Goal: Task Accomplishment & Management: Complete application form

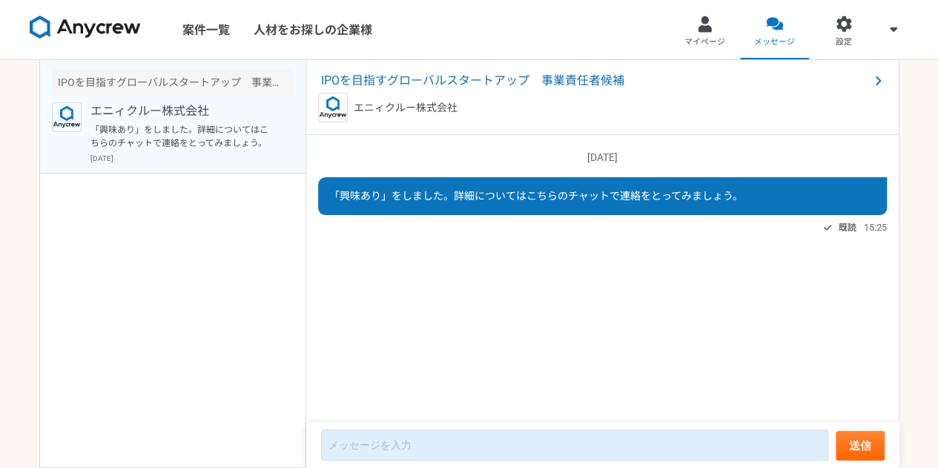
click at [113, 38] on img at bounding box center [85, 28] width 111 height 24
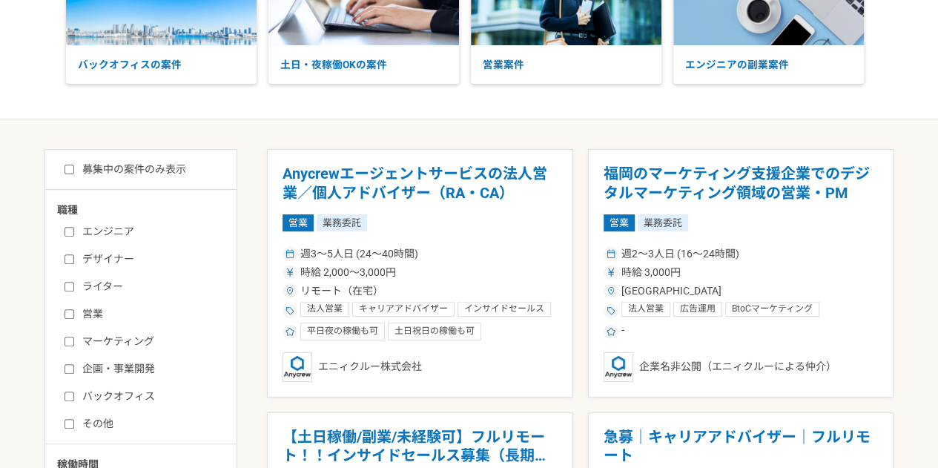
scroll to position [151, 0]
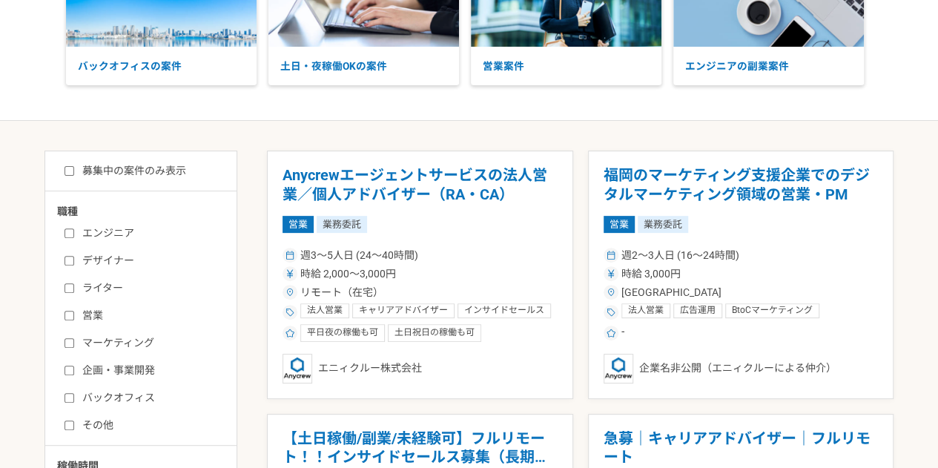
click at [145, 366] on label "企画・事業開発" at bounding box center [150, 371] width 171 height 16
click at [74, 366] on input "企画・事業開発" at bounding box center [70, 371] width 10 height 10
checkbox input "true"
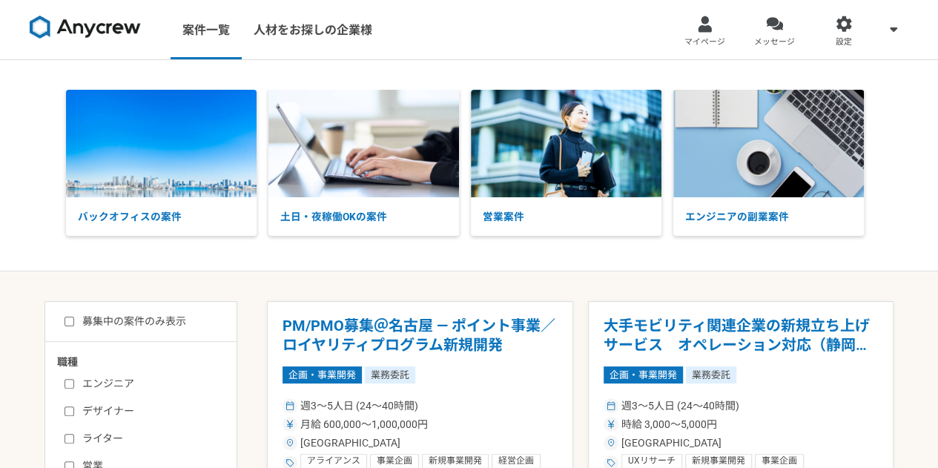
click at [70, 321] on input "募集中の案件のみ表示" at bounding box center [70, 322] width 10 height 10
checkbox input "true"
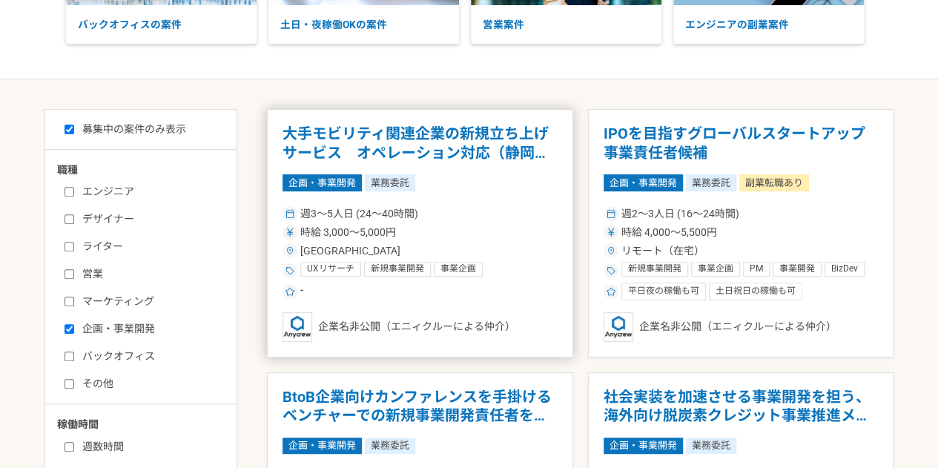
scroll to position [214, 0]
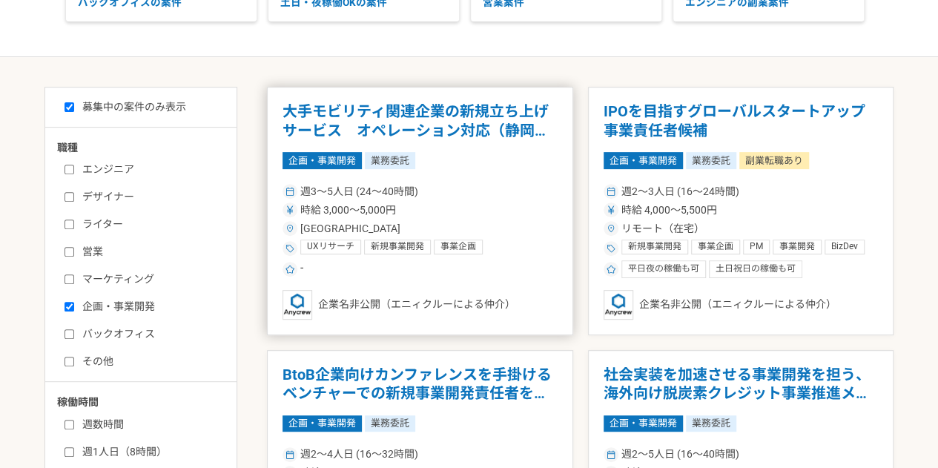
click at [451, 155] on div "企画・事業開発 業務委託" at bounding box center [420, 160] width 275 height 16
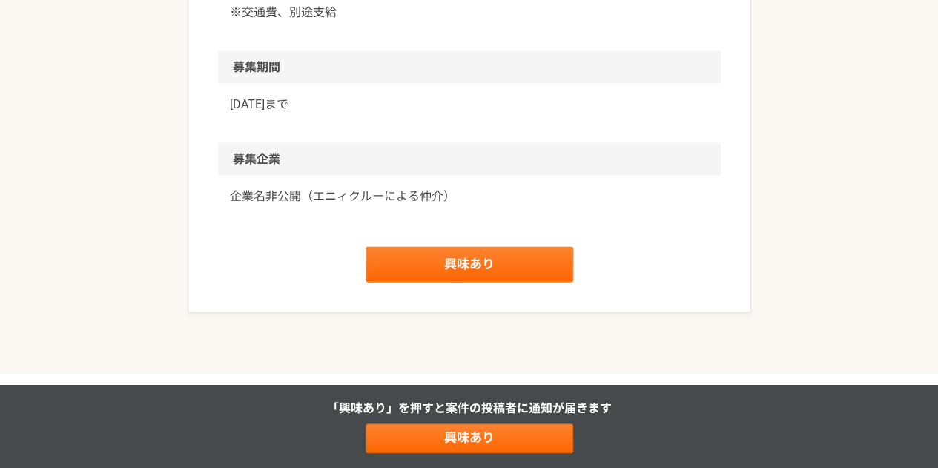
scroll to position [1662, 0]
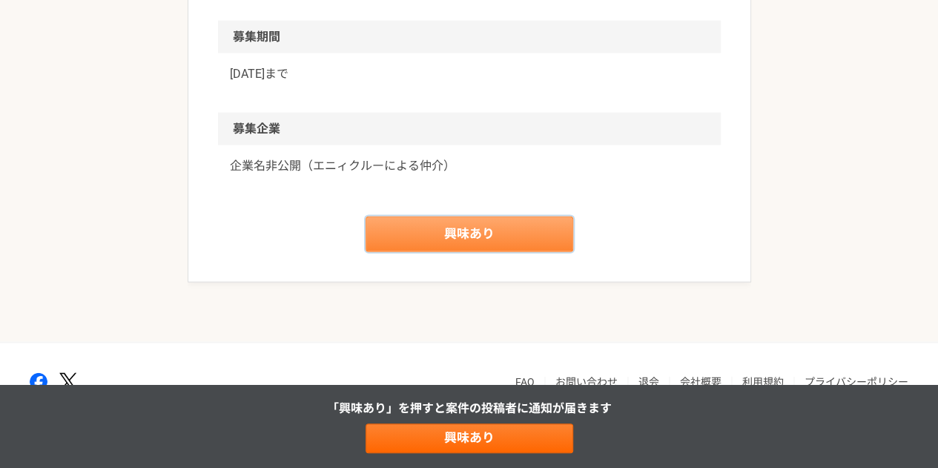
click at [497, 252] on link "興味あり" at bounding box center [470, 235] width 208 height 36
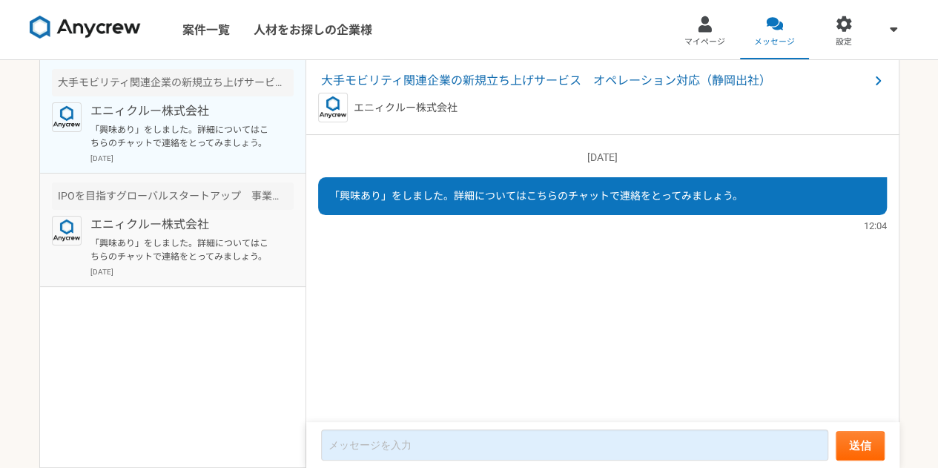
click at [205, 245] on p "「興味あり」をしました。詳細についてはこちらのチャットで連絡をとってみましょう。" at bounding box center [181, 250] width 183 height 27
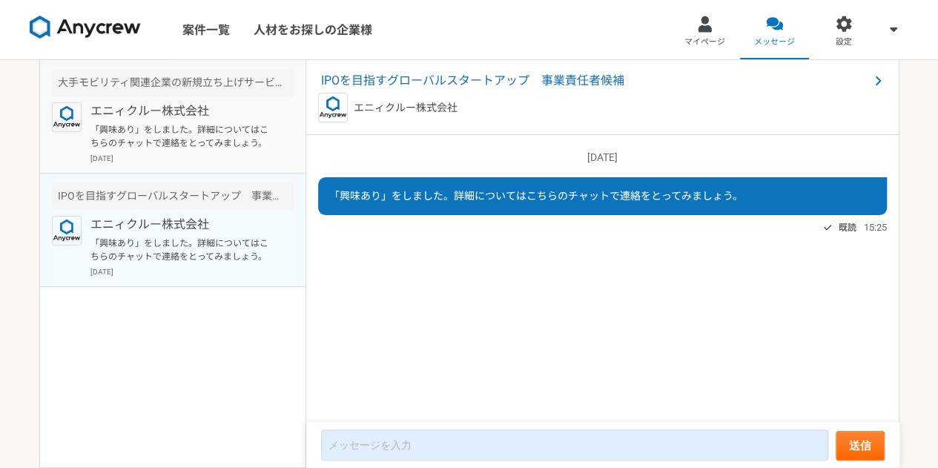
click at [184, 118] on p "エニィクルー株式会社" at bounding box center [181, 111] width 183 height 18
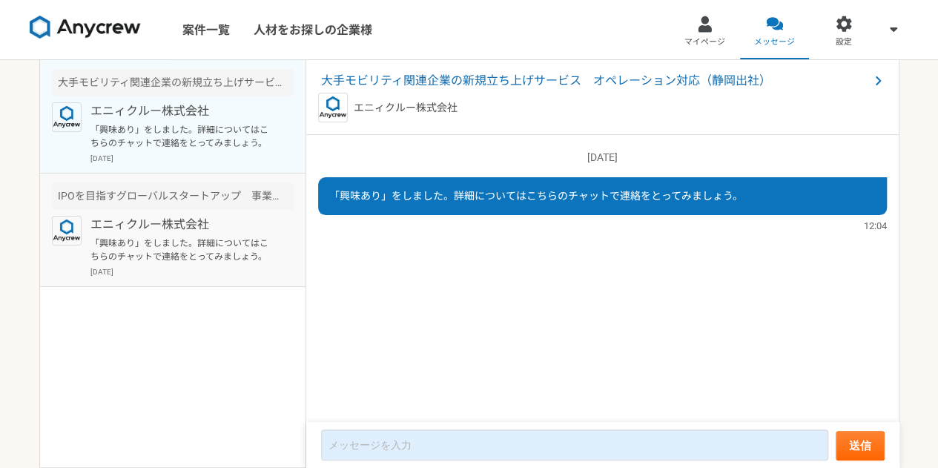
click at [153, 228] on p "エニィクルー株式会社" at bounding box center [181, 225] width 183 height 18
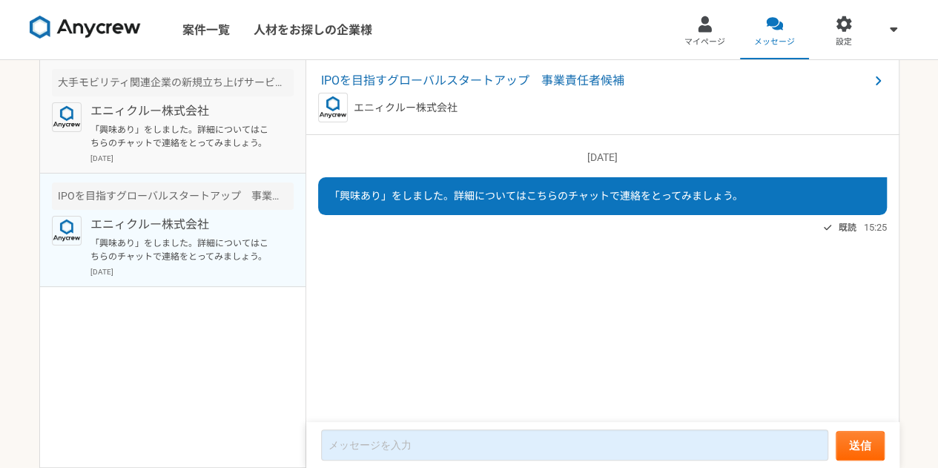
click at [231, 151] on div "エニィクルー株式会社 「興味あり」をしました。詳細についてはこちらのチャットで連絡をとってみましょう。 [DATE]" at bounding box center [191, 133] width 203 height 62
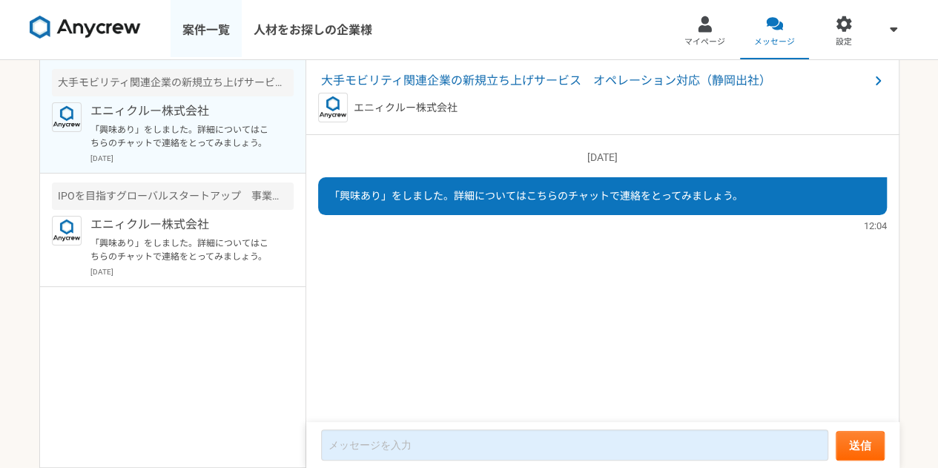
click at [219, 22] on link "案件一覧" at bounding box center [206, 29] width 71 height 59
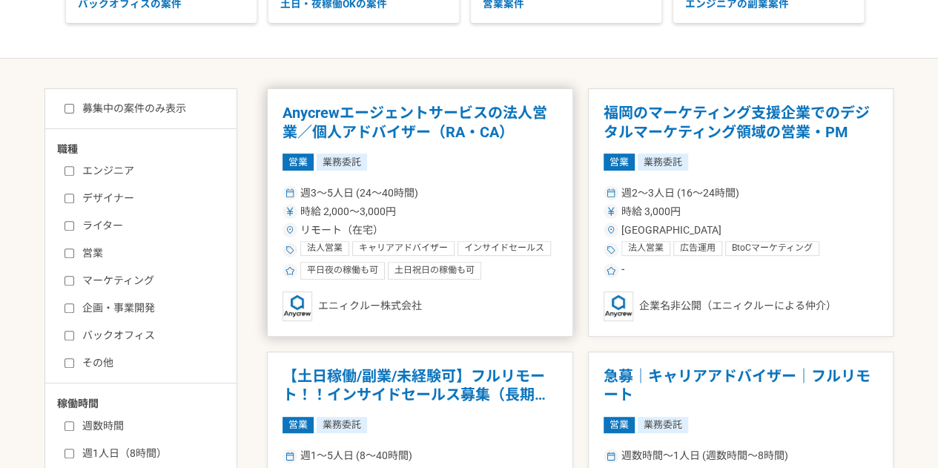
scroll to position [215, 0]
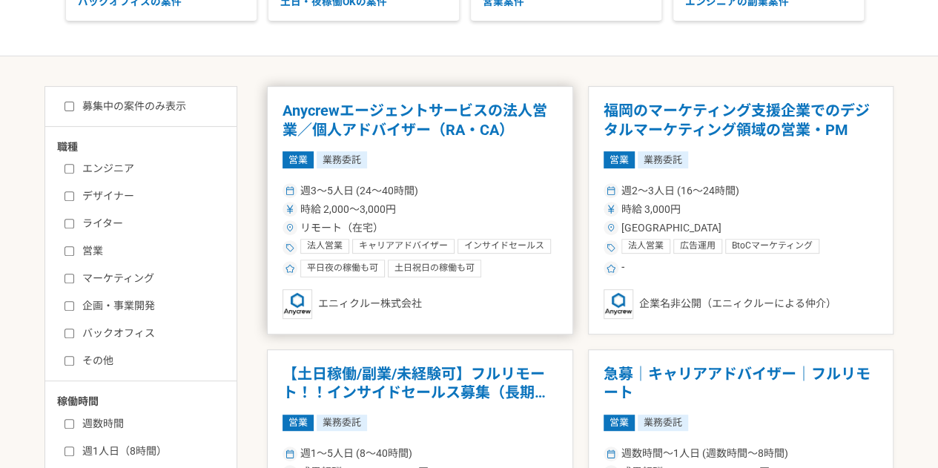
click at [434, 214] on div "時給 2,000〜3,000円" at bounding box center [420, 210] width 275 height 16
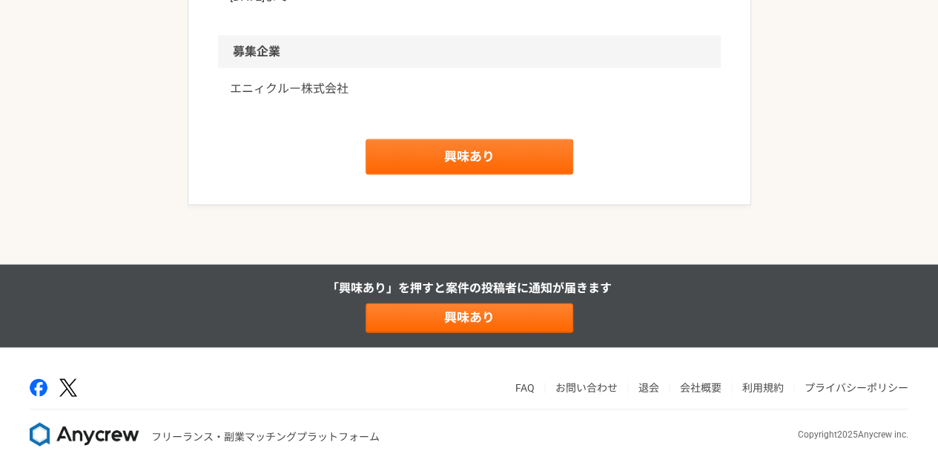
scroll to position [1526, 0]
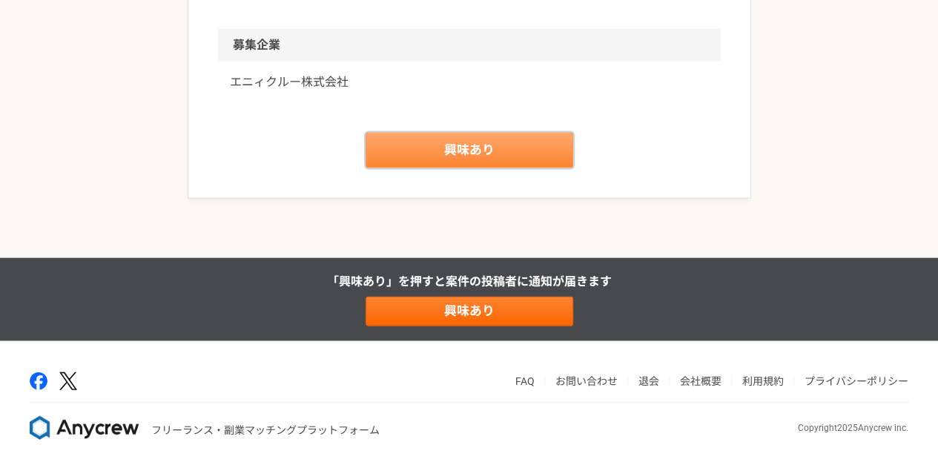
click at [443, 153] on link "興味あり" at bounding box center [470, 151] width 208 height 36
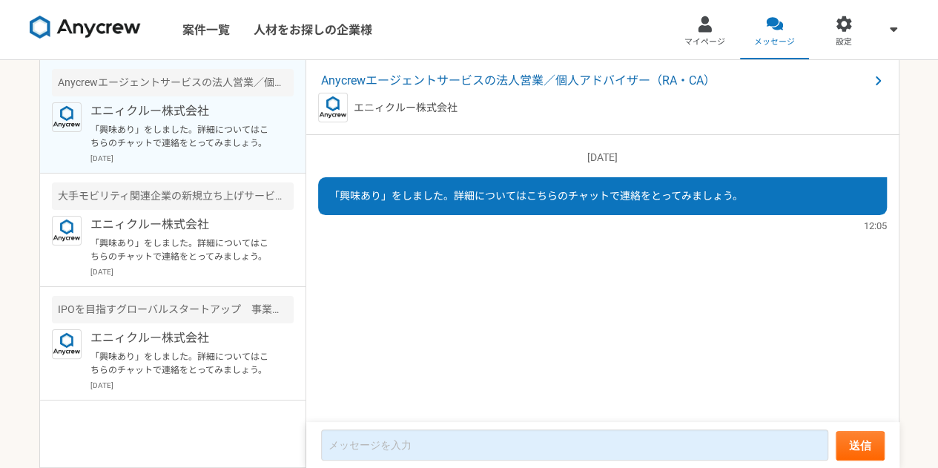
click at [89, 33] on img at bounding box center [85, 28] width 111 height 24
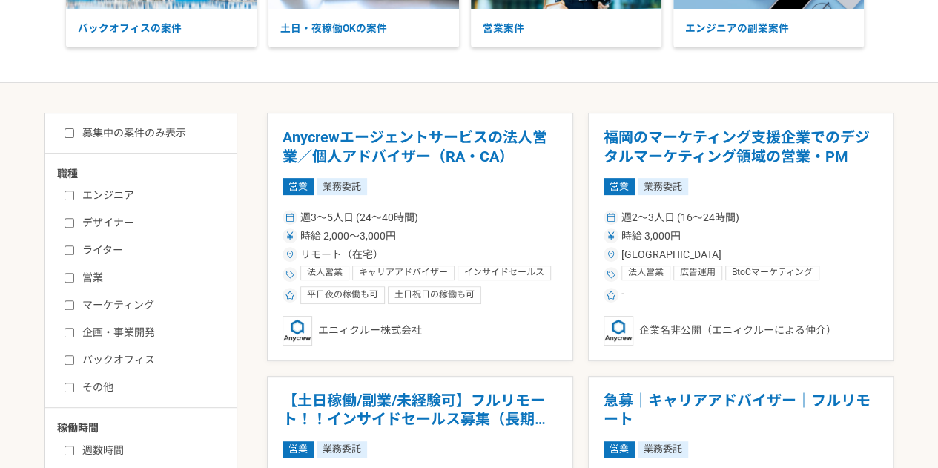
scroll to position [383, 0]
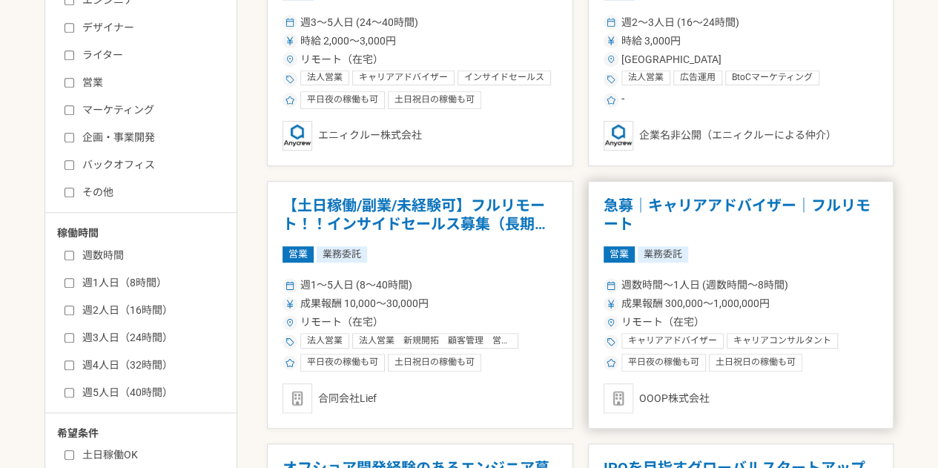
click at [715, 291] on span "週数時間〜1人日 (週数時間〜8時間)" at bounding box center [704, 285] width 167 height 16
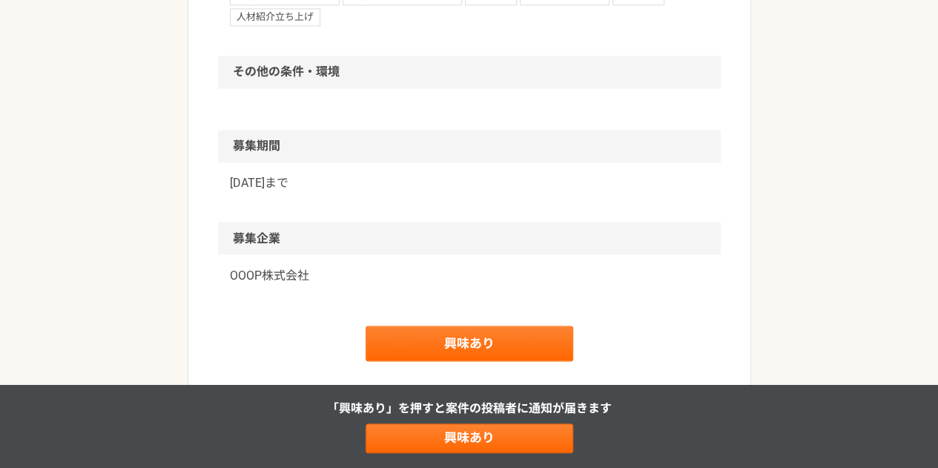
scroll to position [360, 0]
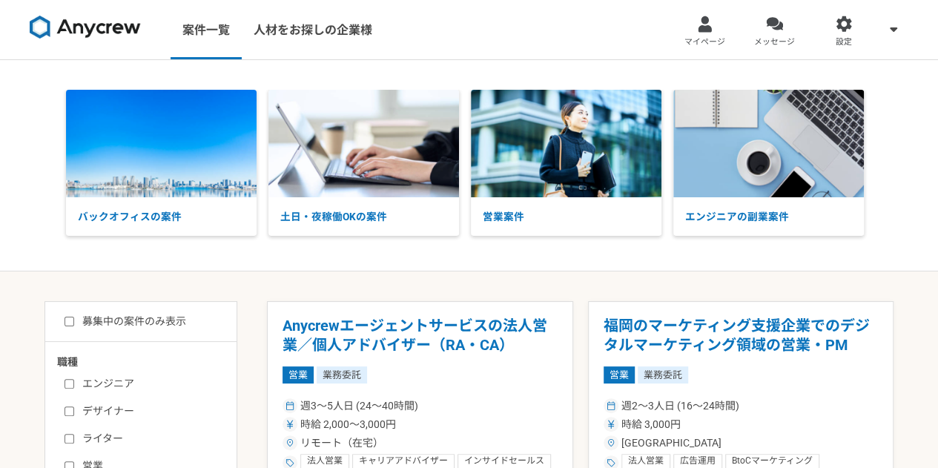
click at [65, 321] on input "募集中の案件のみ表示" at bounding box center [70, 322] width 10 height 10
checkbox input "true"
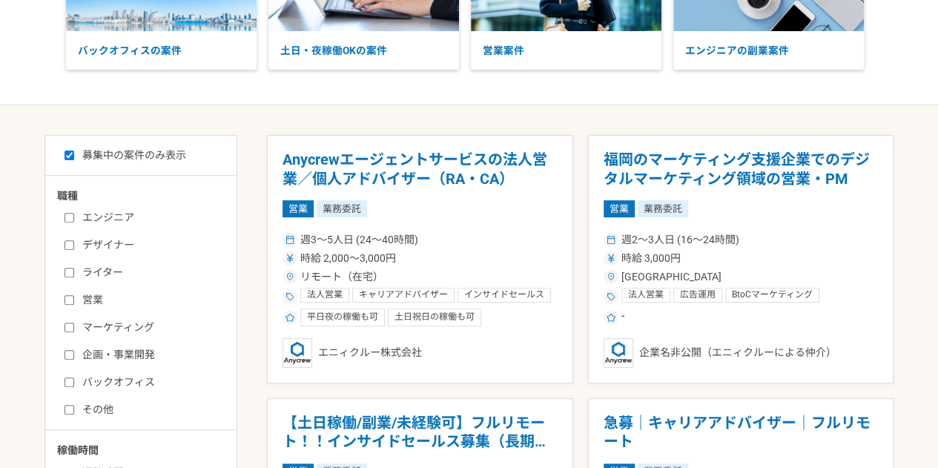
scroll to position [169, 0]
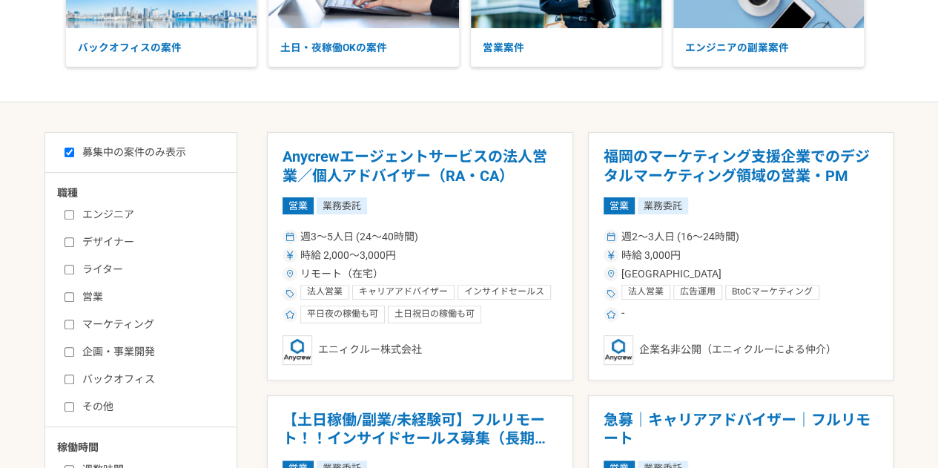
click at [108, 352] on label "企画・事業開発" at bounding box center [150, 352] width 171 height 16
click at [74, 352] on input "企画・事業開発" at bounding box center [70, 352] width 10 height 10
checkbox input "true"
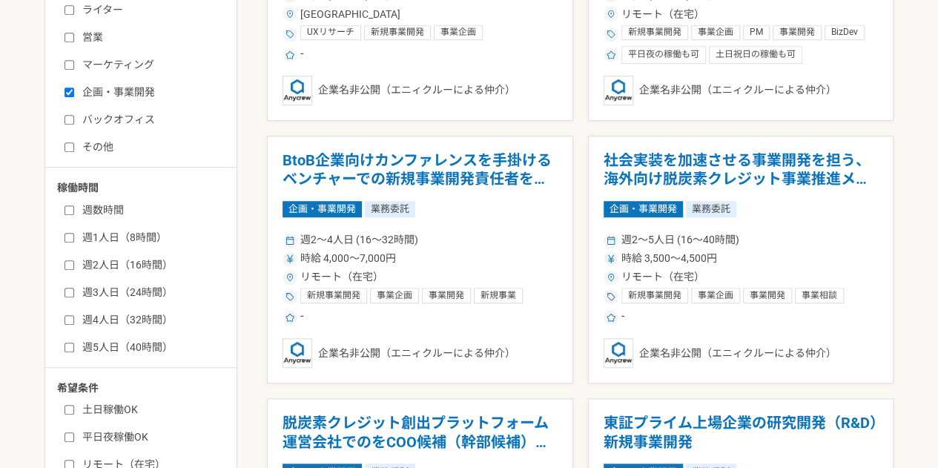
scroll to position [432, 0]
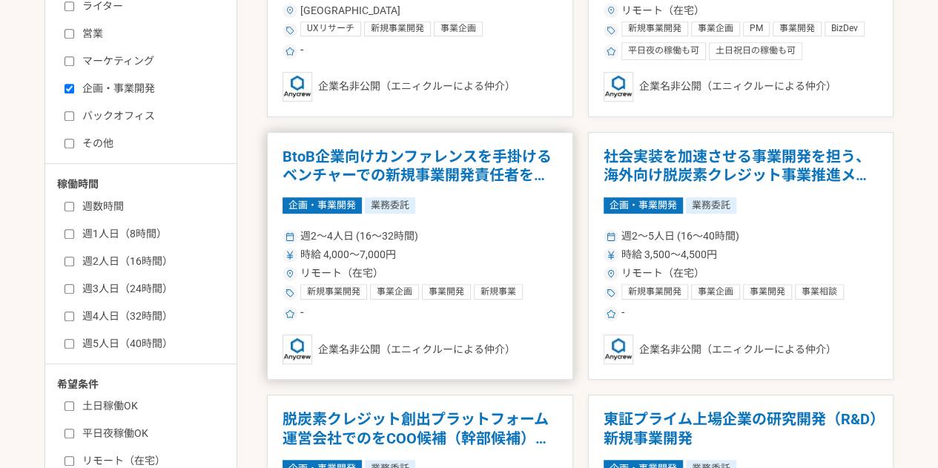
click at [498, 234] on div "週2〜4人日 (16〜32時間)" at bounding box center [420, 236] width 275 height 16
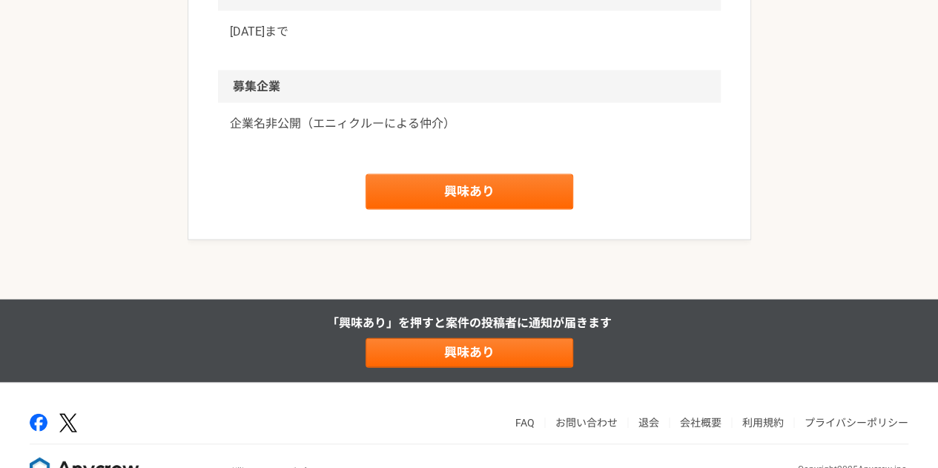
scroll to position [1481, 0]
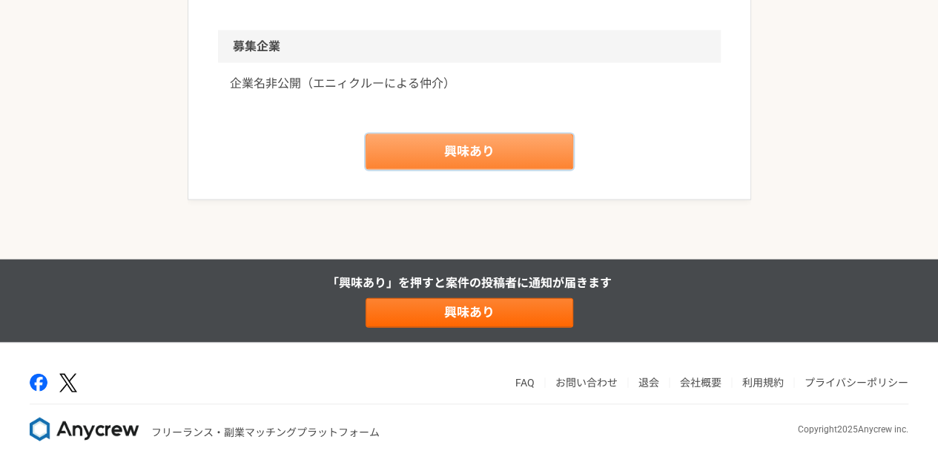
click at [495, 145] on link "興味あり" at bounding box center [470, 152] width 208 height 36
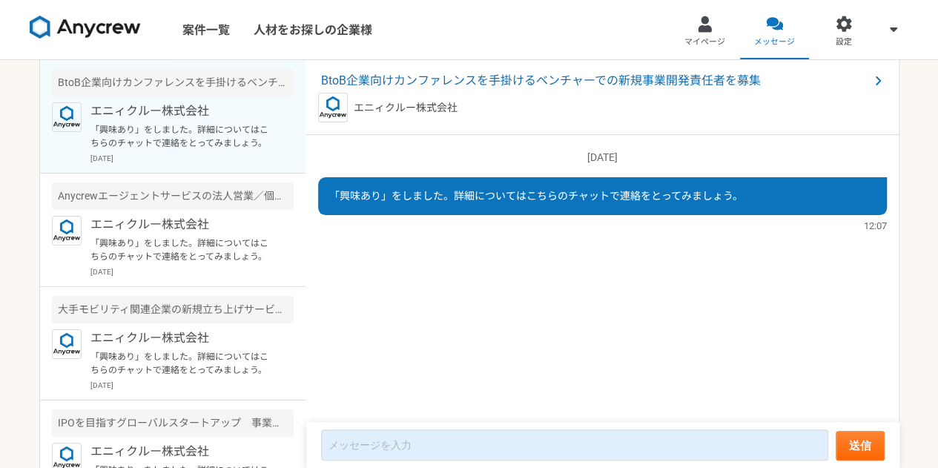
click at [110, 30] on img at bounding box center [85, 28] width 111 height 24
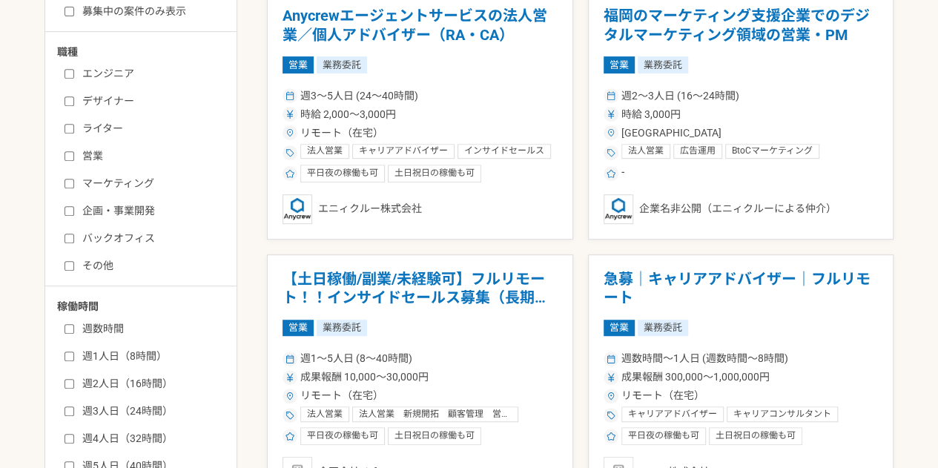
scroll to position [319, 0]
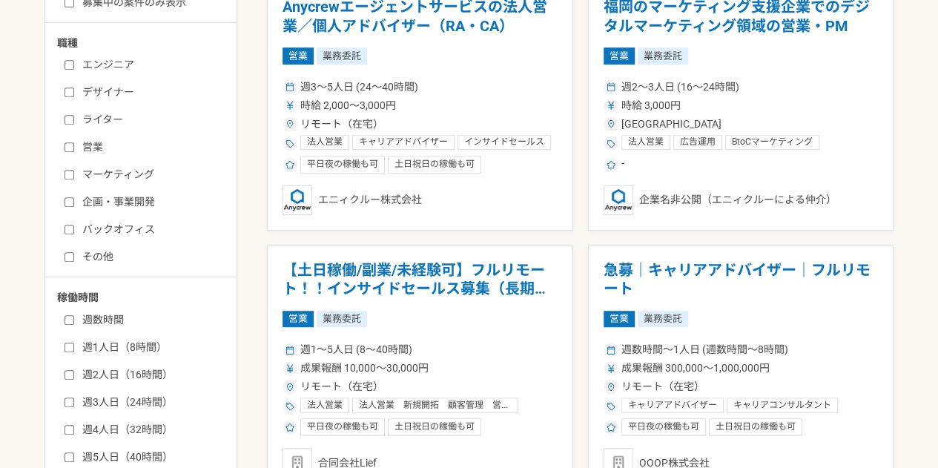
click at [111, 202] on label "企画・事業開発" at bounding box center [150, 202] width 171 height 16
click at [74, 202] on input "企画・事業開発" at bounding box center [70, 202] width 10 height 10
checkbox input "true"
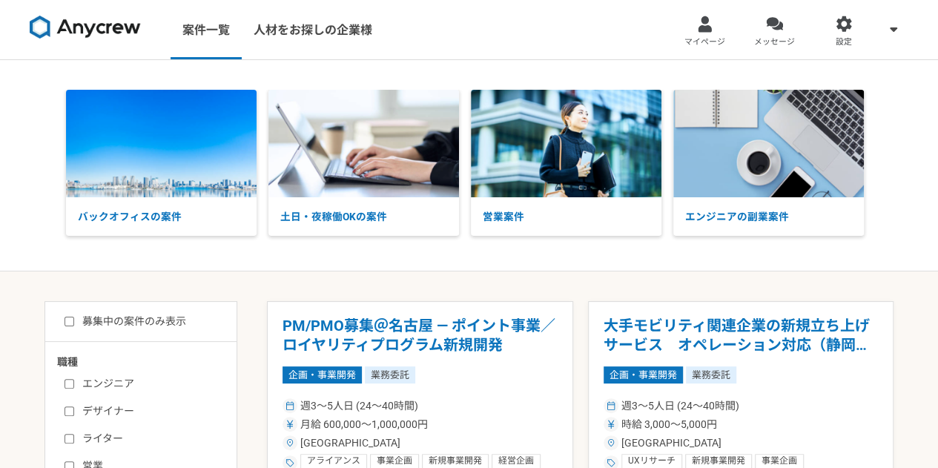
click at [138, 321] on label "募集中の案件のみ表示" at bounding box center [126, 322] width 122 height 16
click at [74, 321] on input "募集中の案件のみ表示" at bounding box center [70, 322] width 10 height 10
checkbox input "true"
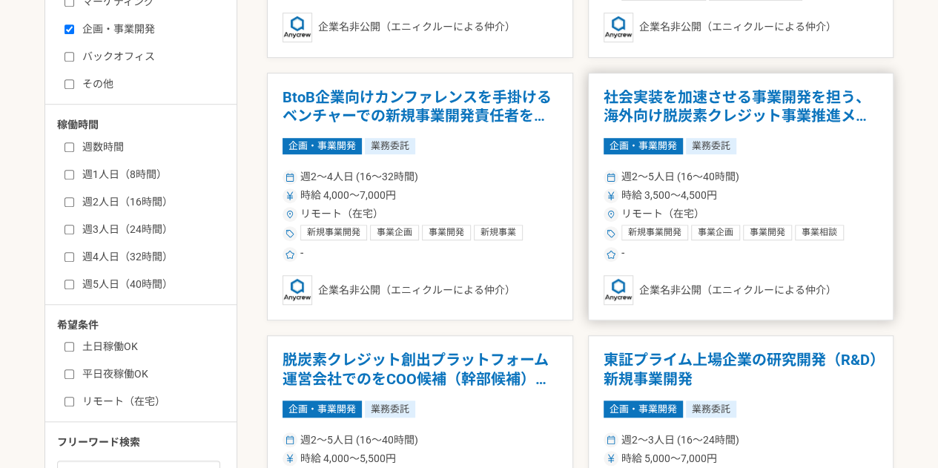
scroll to position [486, 0]
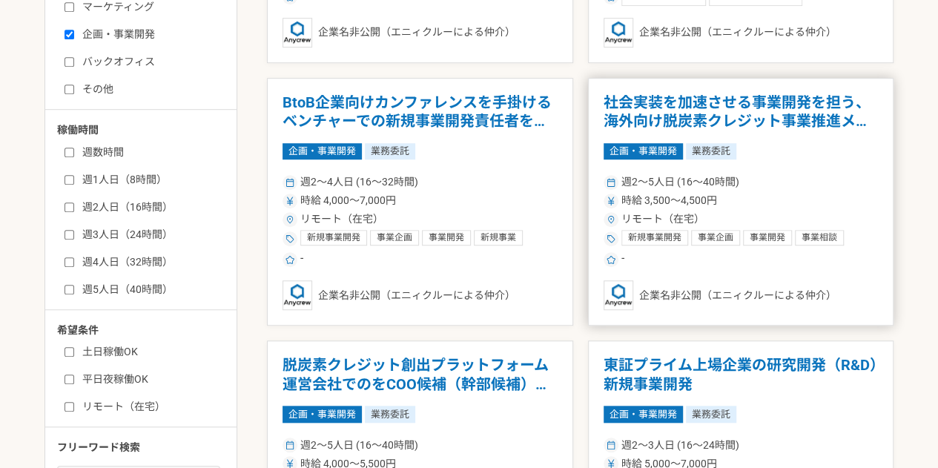
click at [823, 181] on div "週2〜5人日 (16〜40時間)" at bounding box center [741, 182] width 275 height 16
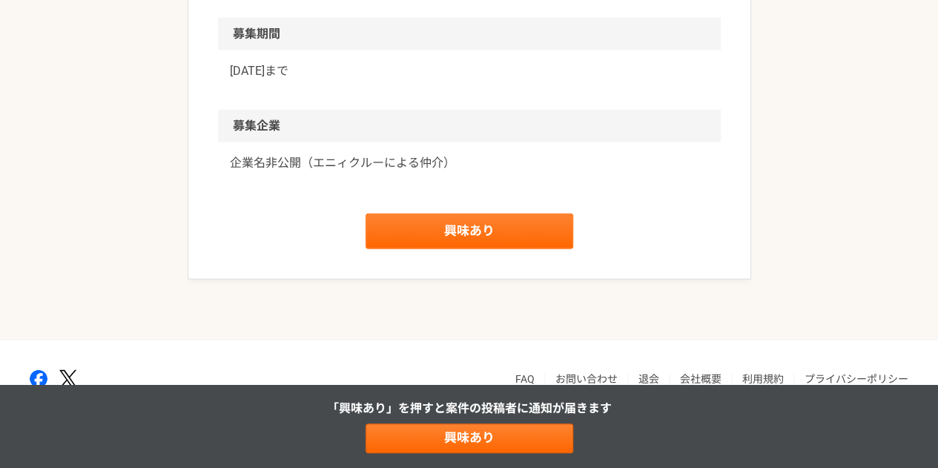
scroll to position [1838, 0]
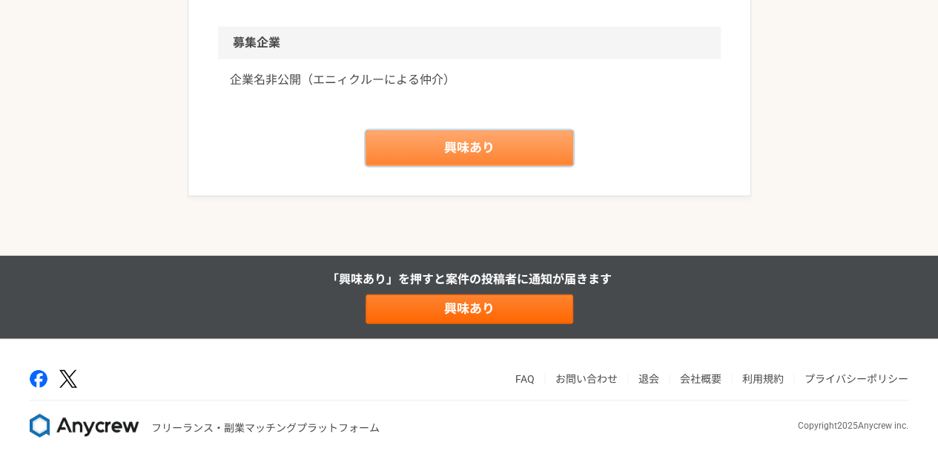
click at [446, 166] on link "興味あり" at bounding box center [470, 149] width 208 height 36
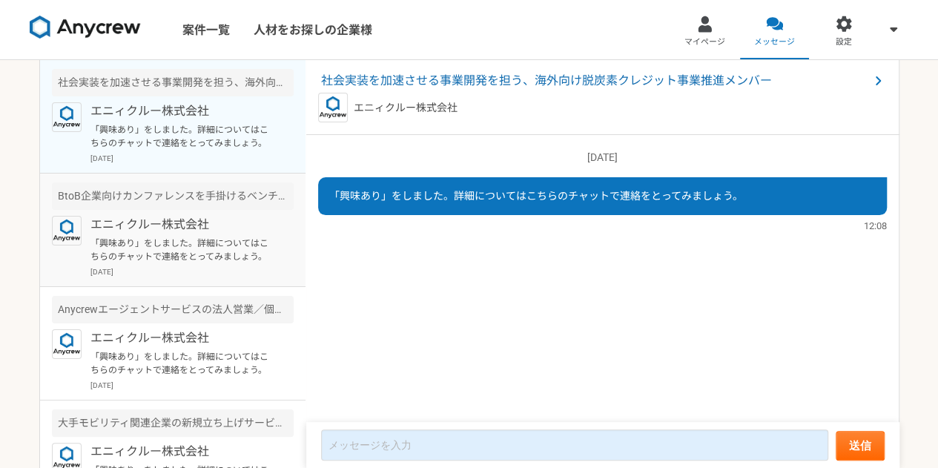
scroll to position [158, 0]
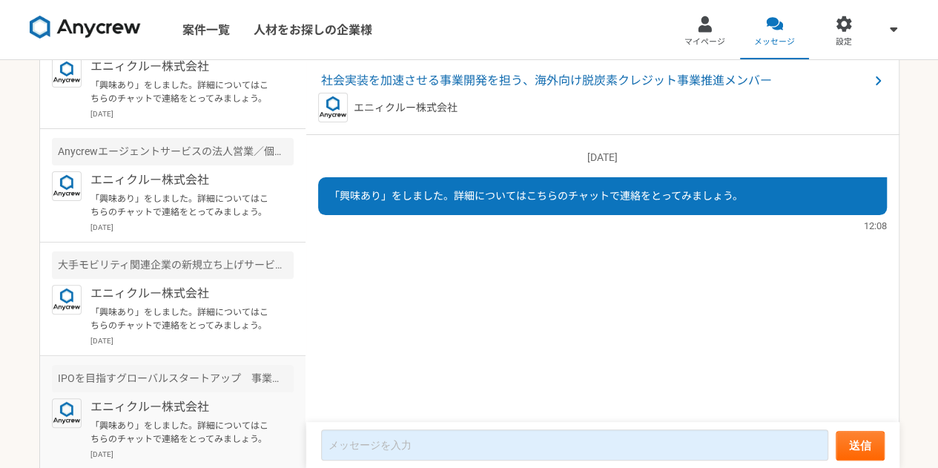
click at [196, 409] on p "エニィクルー株式会社" at bounding box center [181, 407] width 183 height 18
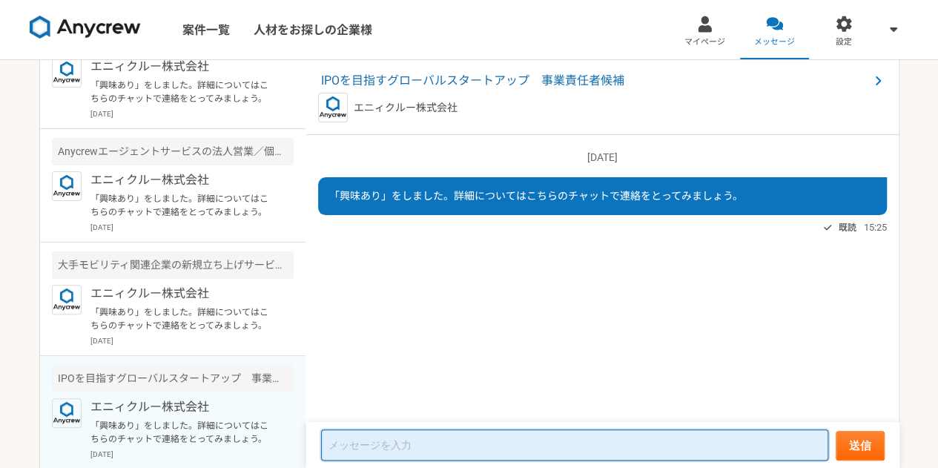
click at [457, 455] on textarea at bounding box center [574, 444] width 507 height 31
type textarea "g"
type textarea "の"
type textarea "今"
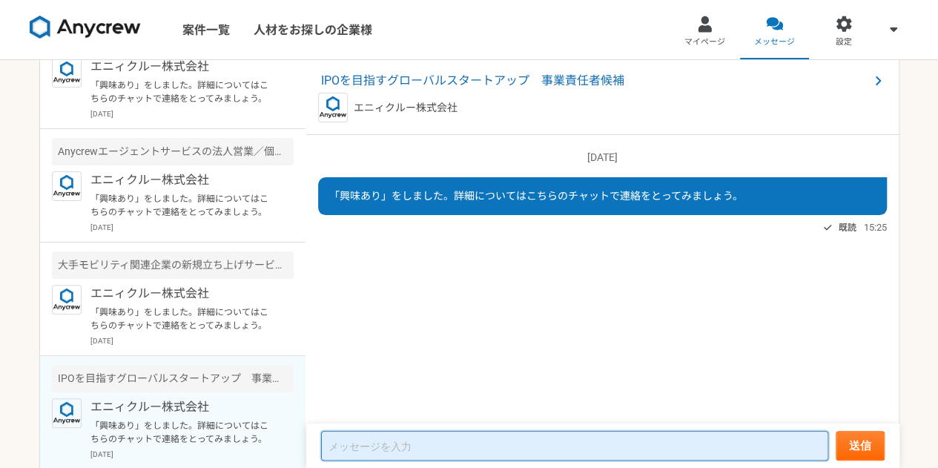
type textarea "ｎ"
click at [344, 446] on textarea "次のアクションはどのようにすればよろしいでしょうか？？" at bounding box center [574, 446] width 507 height 30
click at [647, 443] on textarea "次の小生アクションはどのようにすればよろしいでしょうか？？" at bounding box center [574, 446] width 507 height 30
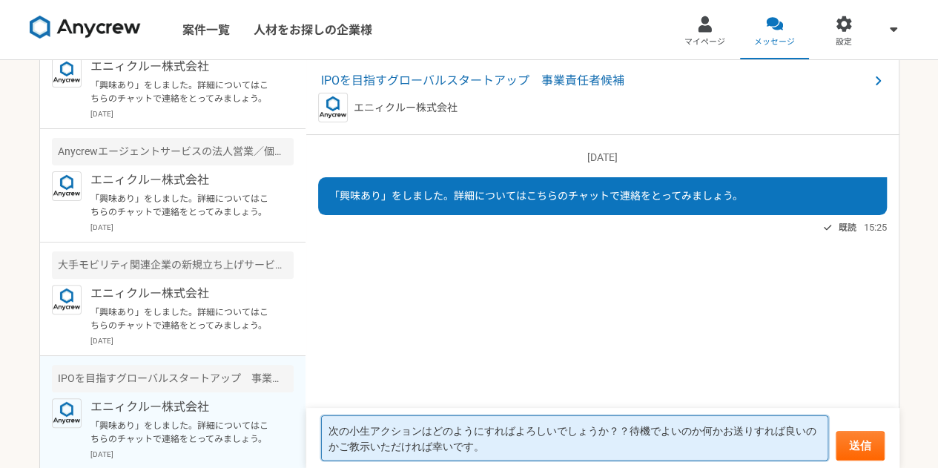
drag, startPoint x: 531, startPoint y: 449, endPoint x: 278, endPoint y: 397, distance: 258.0
click at [278, 397] on main "社会実装を加速させる事業開発を担う、海外向け脱炭素クレジット事業推進メンバー エニィクルー株式会社 「興味あり」をしました。詳細についてはこちらのチャットで連…" at bounding box center [469, 264] width 860 height 408
type textarea "次の小生アクションはどのようにすればよろしいでしょうか？？待機でよいのか何かお送りすれば良いのかご教示いただければ幸いです。"
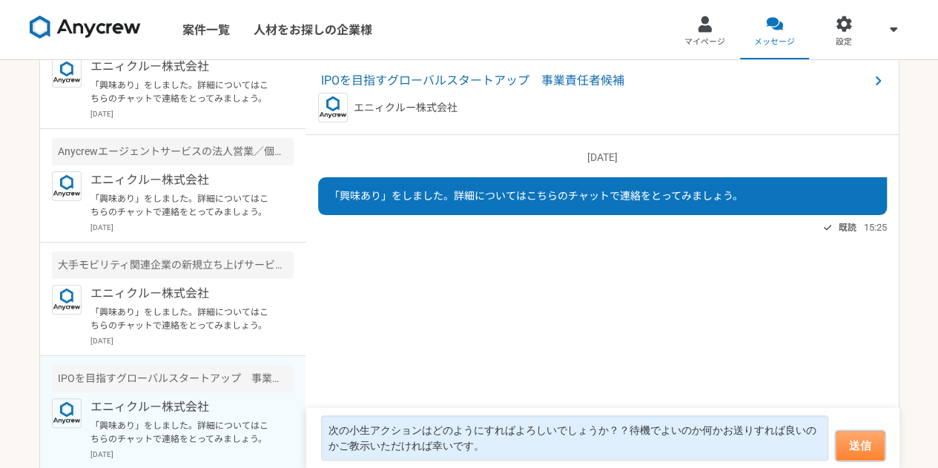
click at [851, 434] on button "送信" at bounding box center [860, 446] width 49 height 30
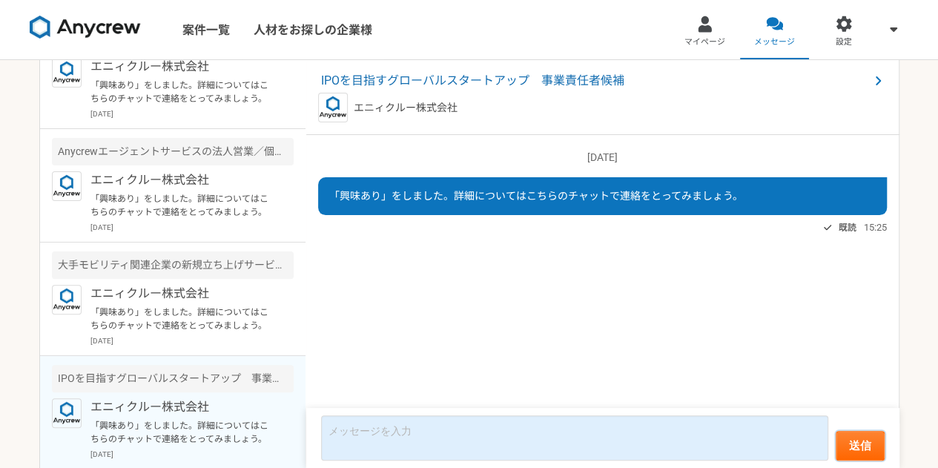
scroll to position [0, 0]
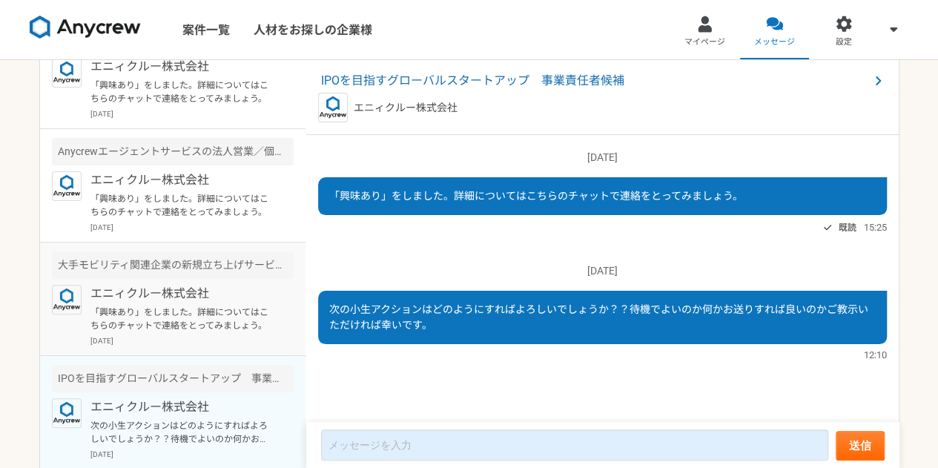
click at [180, 314] on p "「興味あり」をしました。詳細についてはこちらのチャットで連絡をとってみましょう。" at bounding box center [181, 319] width 183 height 27
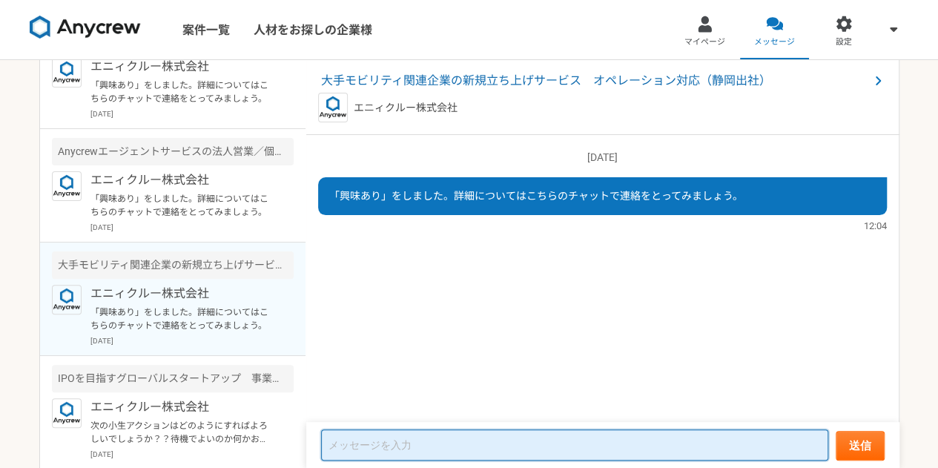
click at [417, 446] on textarea at bounding box center [574, 444] width 507 height 31
paste textarea "次の小生アクションはどのようにすればよろしいでしょうか？？待機でよいのか何かお送りすれば良いのかご教示いただければ幸いです。"
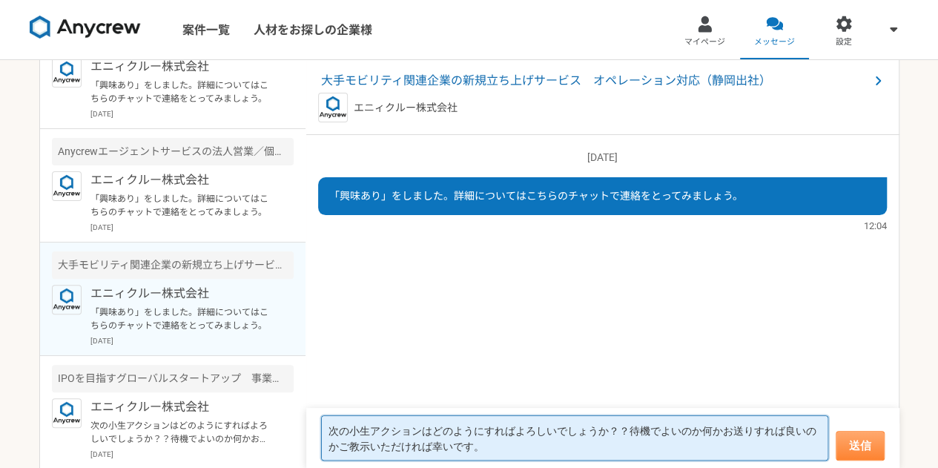
type textarea "次の小生アクションはどのようにすればよろしいでしょうか？？待機でよいのか何かお送りすれば良いのかご教示いただければ幸いです。"
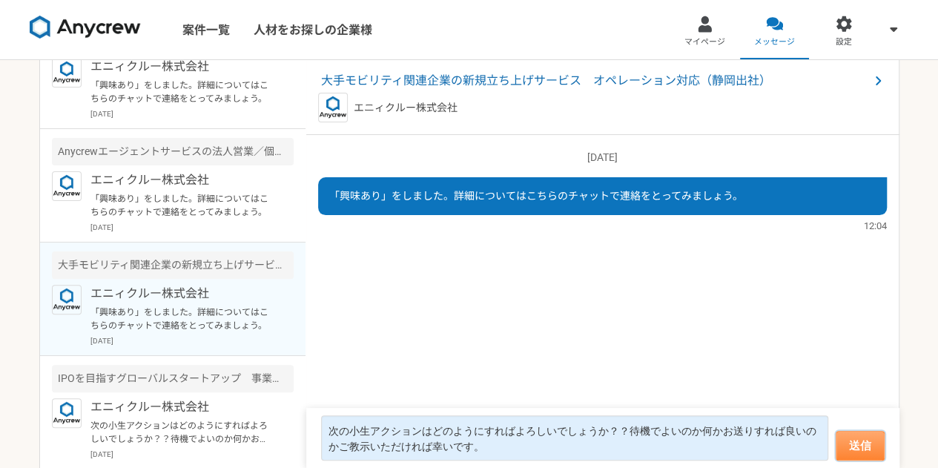
click at [876, 455] on button "送信" at bounding box center [860, 446] width 49 height 30
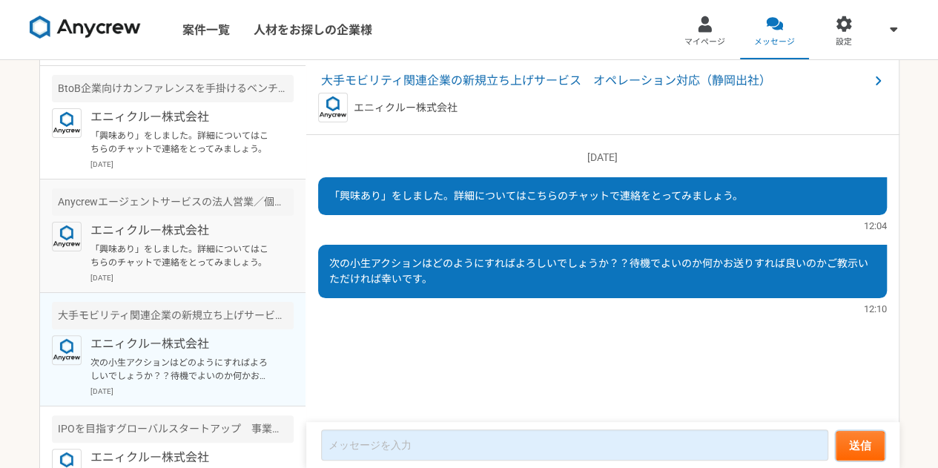
scroll to position [158, 0]
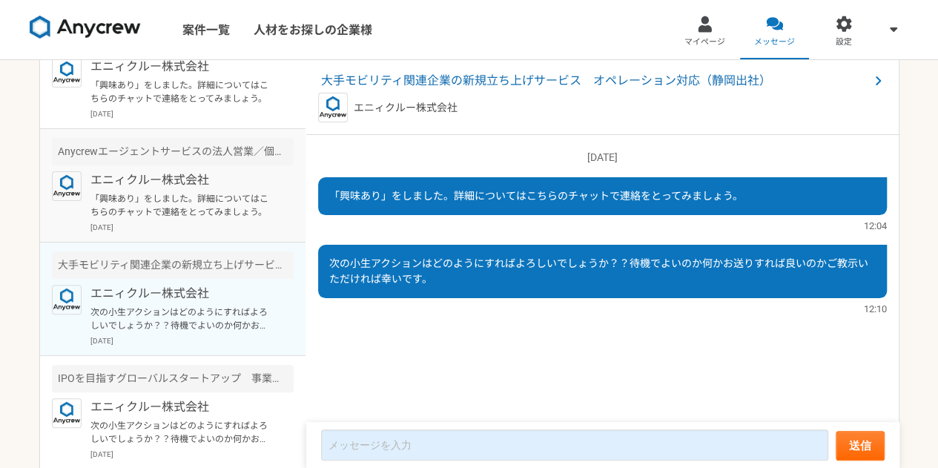
click at [157, 185] on p "エニィクルー株式会社" at bounding box center [181, 180] width 183 height 18
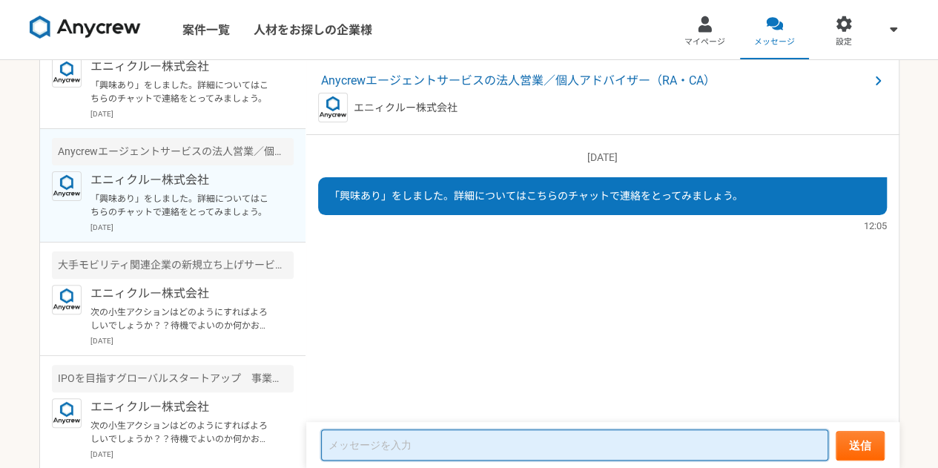
click at [408, 437] on textarea at bounding box center [574, 444] width 507 height 31
paste textarea "次の小生アクションはどのようにすればよろしいでしょうか？？待機でよいのか何かお送りすれば良いのかご教示いただければ幸いです。"
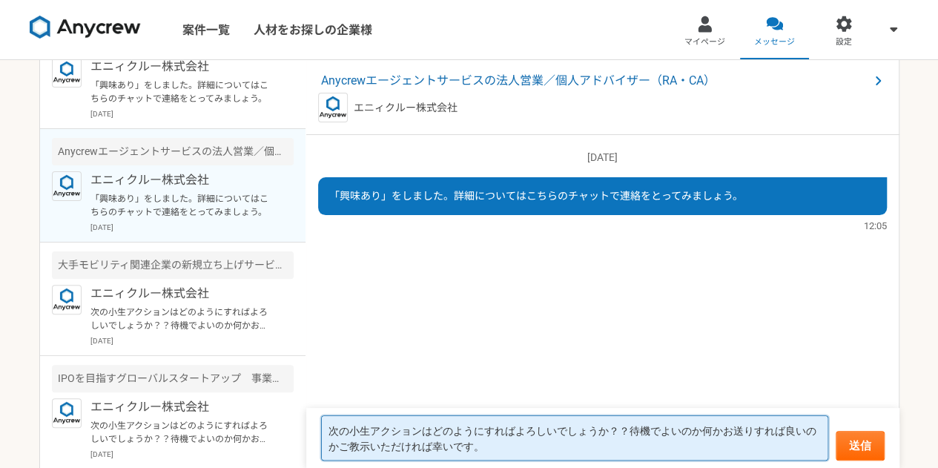
scroll to position [1, 0]
type textarea "次の小生アクションはどのようにすればよろしいでしょうか？？待機でよいのか何かお送りすれば良いのかご教示いただければ幸いです。"
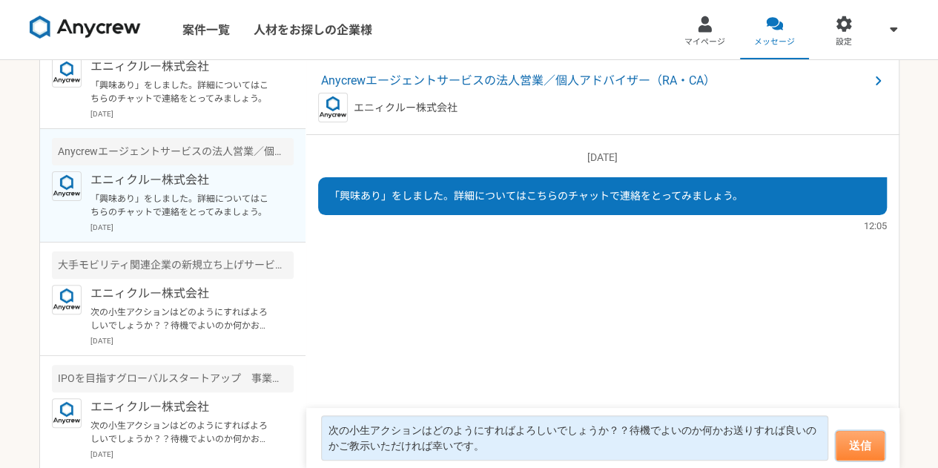
click at [844, 450] on button "送信" at bounding box center [860, 446] width 49 height 30
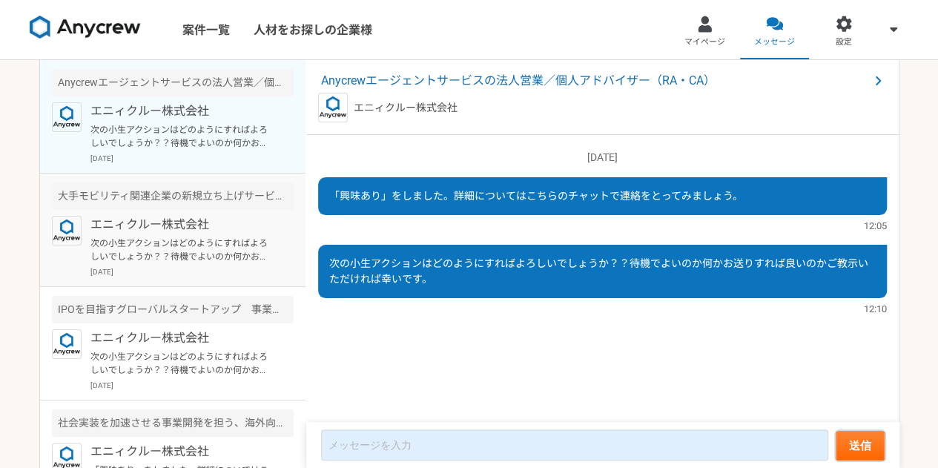
scroll to position [158, 0]
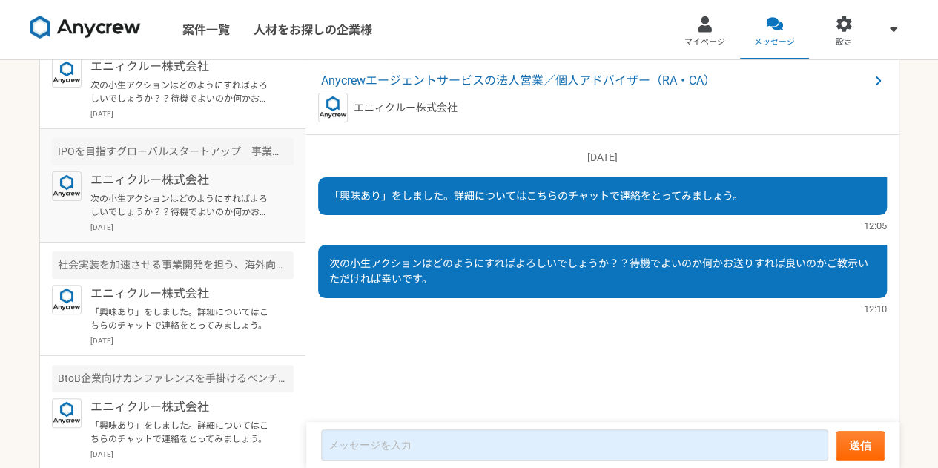
click at [114, 211] on p "次の小生アクションはどのようにすればよろしいでしょうか？？待機でよいのか何かお送りすれば良いのかご教示いただければ幸いです。" at bounding box center [181, 205] width 183 height 27
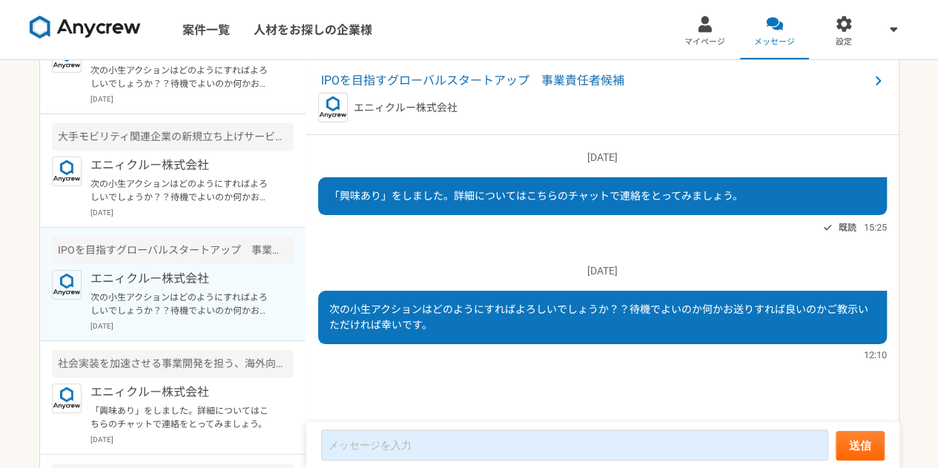
scroll to position [58, 0]
click at [133, 199] on p "次の小生アクションはどのようにすればよろしいでしょうか？？待機でよいのか何かお送りすれば良いのかご教示いただければ幸いです。" at bounding box center [181, 192] width 183 height 27
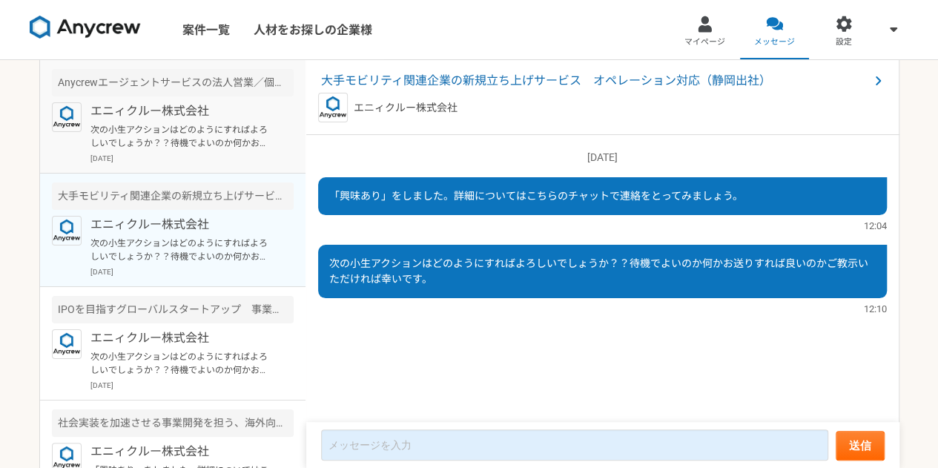
click at [153, 153] on p "[DATE]" at bounding box center [191, 158] width 203 height 11
click at [152, 262] on p "次の小生アクションはどのようにすればよろしいでしょうか？？待機でよいのか何かお送りすれば良いのかご教示いただければ幸いです。" at bounding box center [181, 250] width 183 height 27
click at [168, 331] on p "エニィクルー株式会社" at bounding box center [181, 338] width 183 height 18
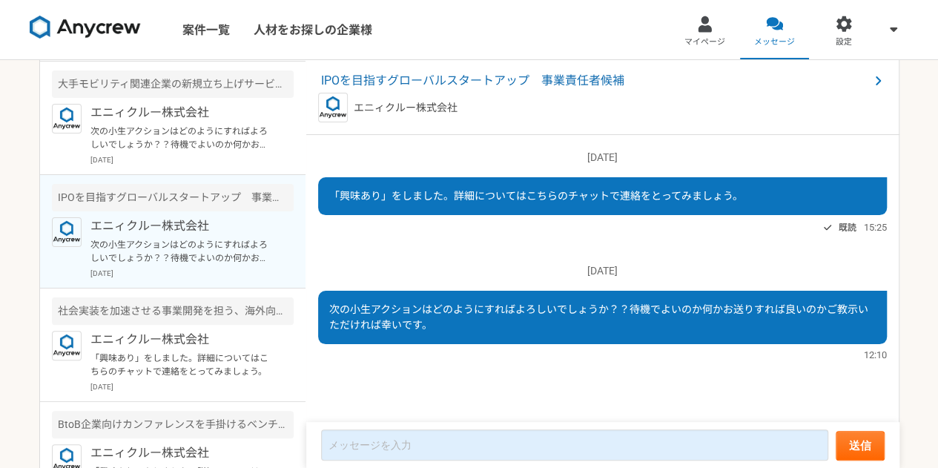
scroll to position [158, 0]
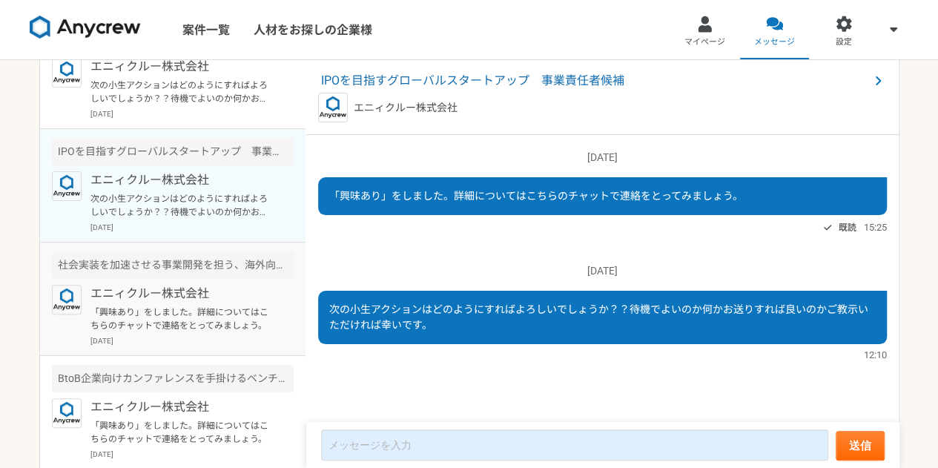
click at [126, 313] on p "「興味あり」をしました。詳細についてはこちらのチャットで連絡をとってみましょう。" at bounding box center [181, 319] width 183 height 27
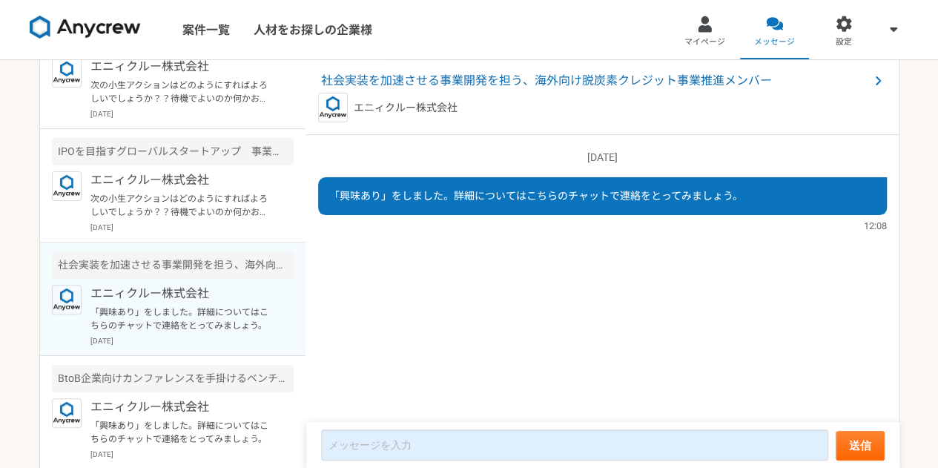
click at [122, 300] on p "エニィクルー株式会社" at bounding box center [181, 294] width 183 height 18
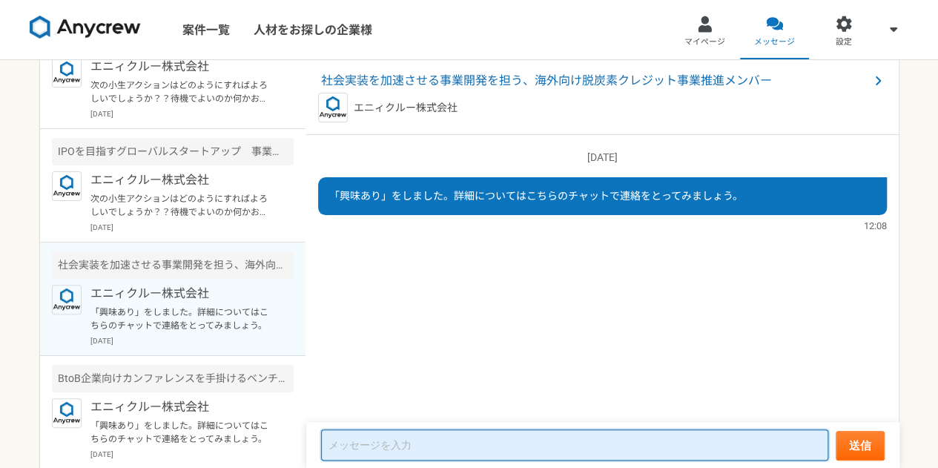
click at [433, 441] on textarea at bounding box center [574, 444] width 507 height 31
paste textarea "次の小生アクションはどのようにすればよろしいでしょうか？？待機でよいのか何かお送りすれば良いのかご教示いただければ幸いです。"
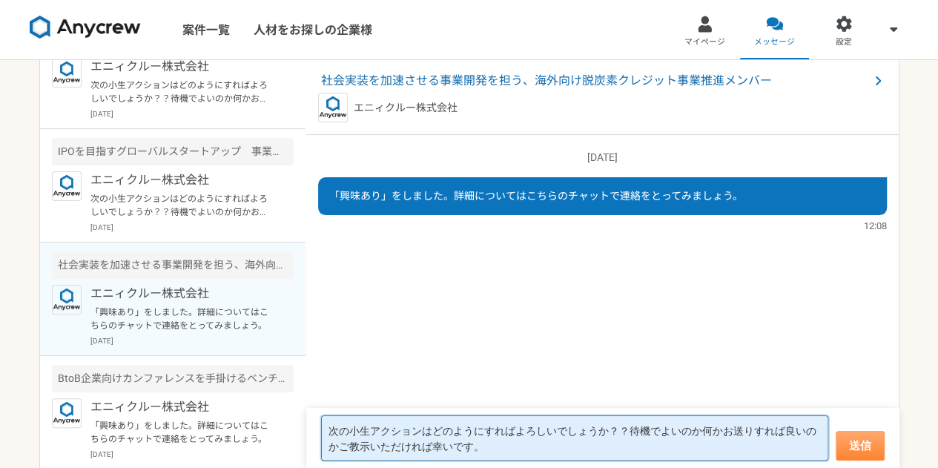
type textarea "次の小生アクションはどのようにすればよろしいでしょうか？？待機でよいのか何かお送りすれば良いのかご教示いただければ幸いです。"
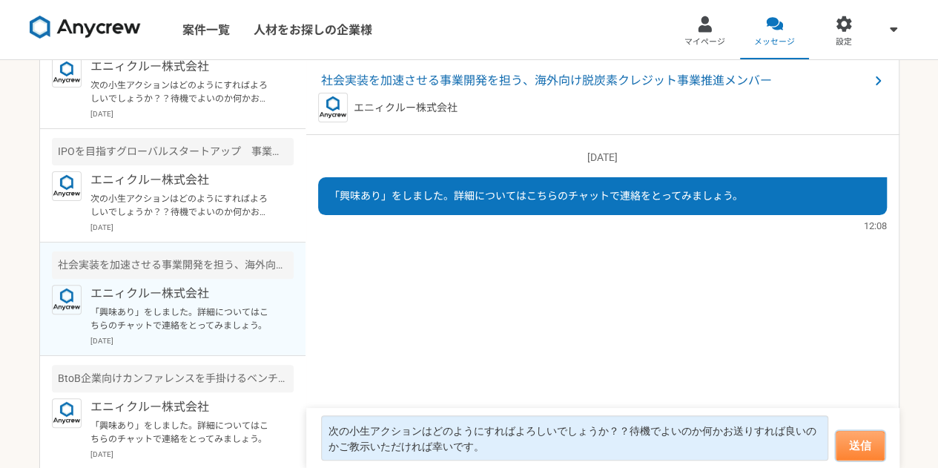
click at [865, 446] on button "送信" at bounding box center [860, 446] width 49 height 30
